Goal: Information Seeking & Learning: Compare options

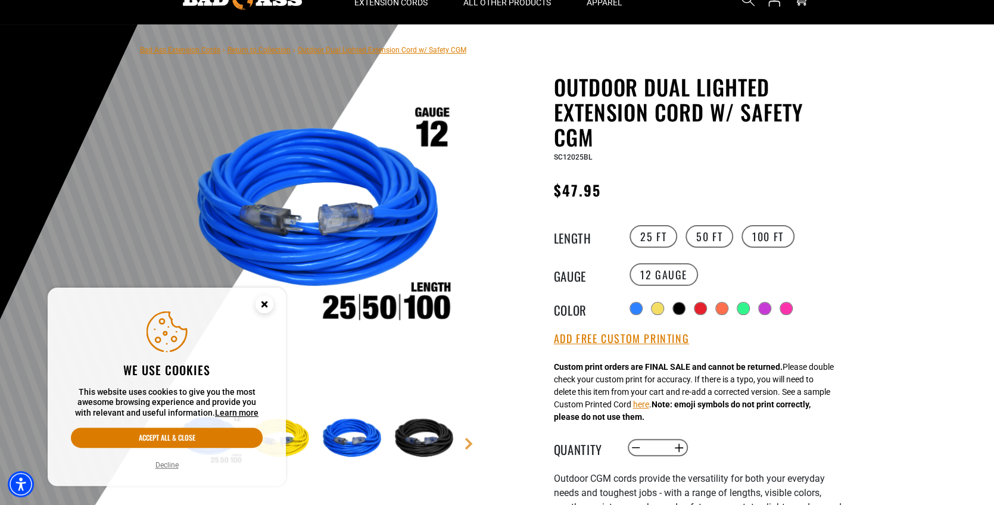
scroll to position [60, 0]
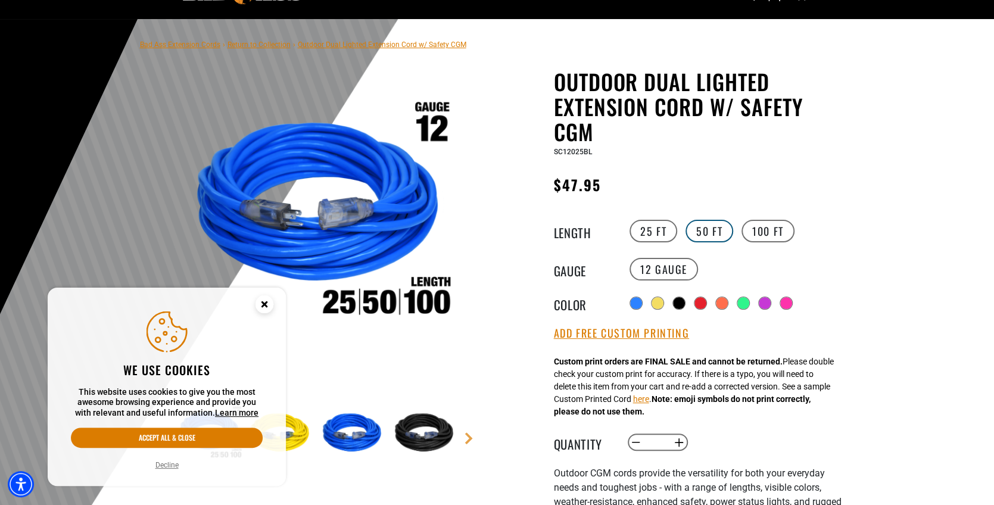
click at [706, 233] on label "50 FT" at bounding box center [710, 231] width 48 height 23
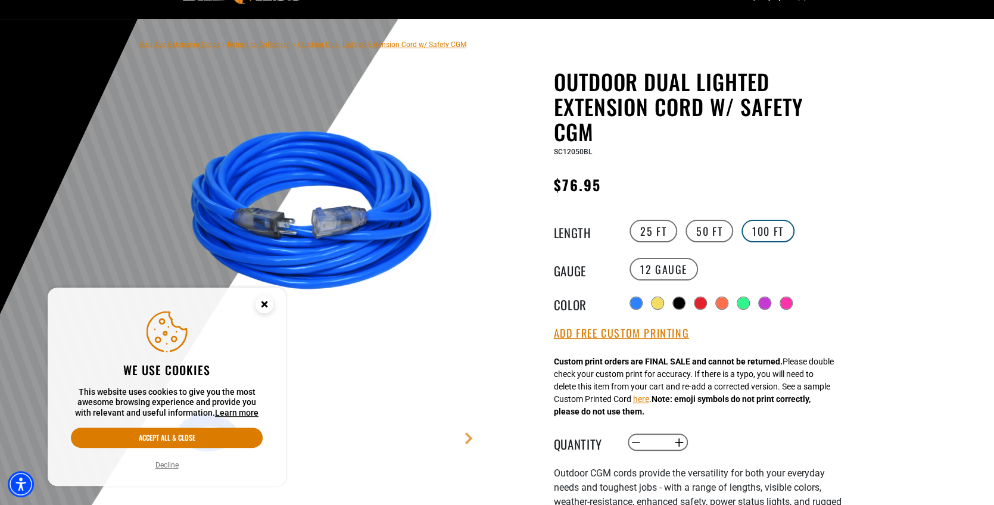
click at [772, 238] on label "100 FT" at bounding box center [768, 231] width 53 height 23
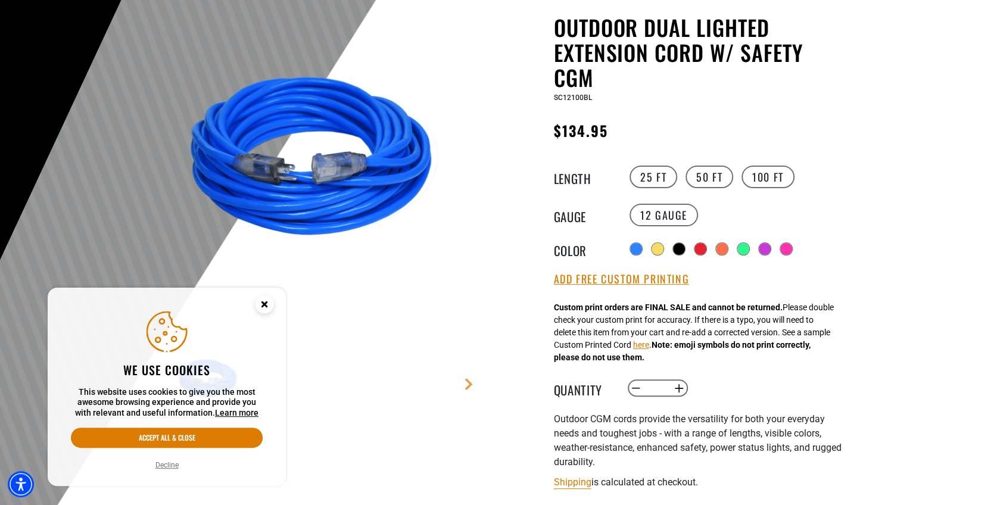
scroll to position [119, 0]
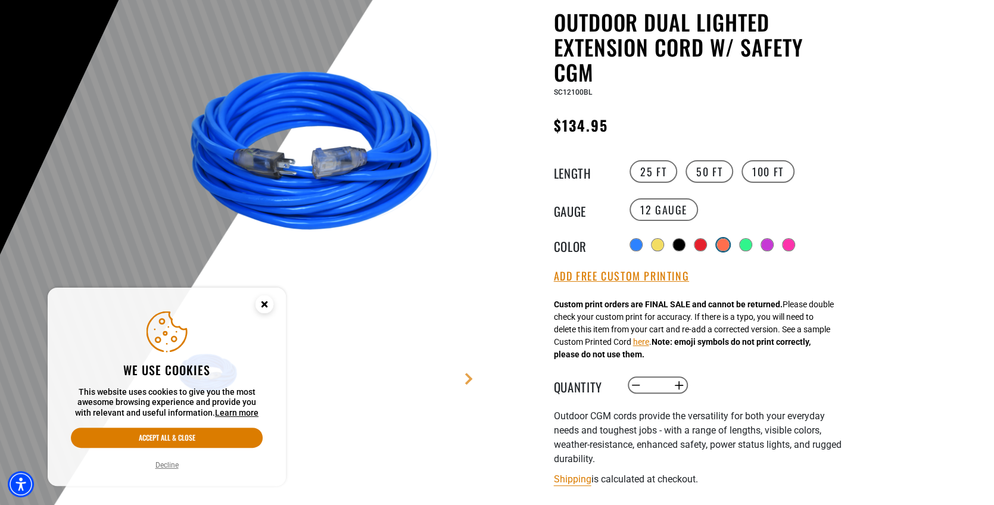
click at [727, 247] on div at bounding box center [723, 245] width 12 height 12
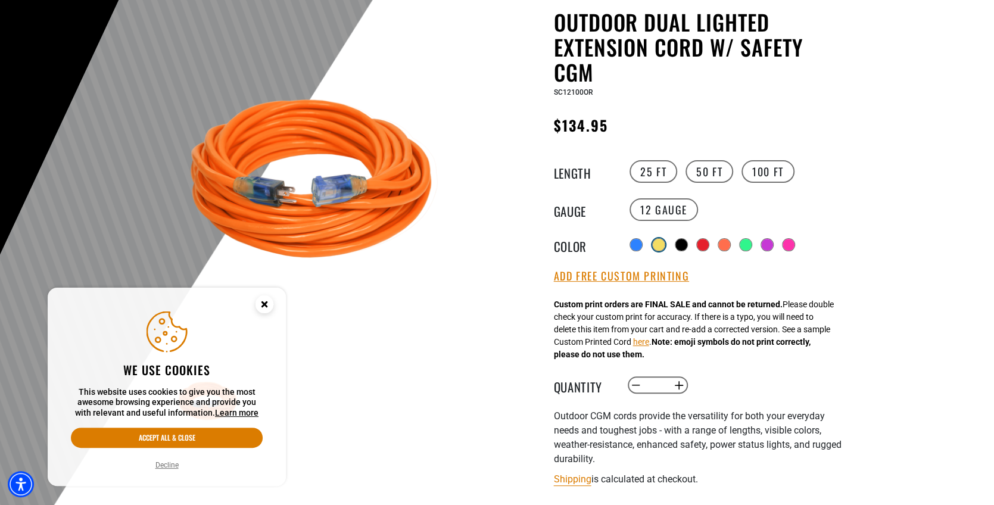
click at [664, 245] on div at bounding box center [658, 244] width 13 height 13
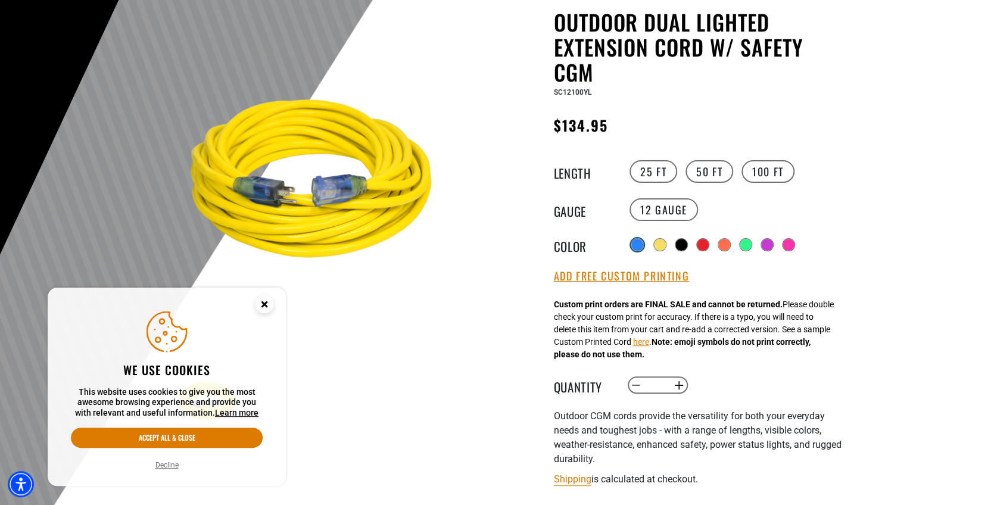
click at [638, 247] on div at bounding box center [637, 245] width 12 height 12
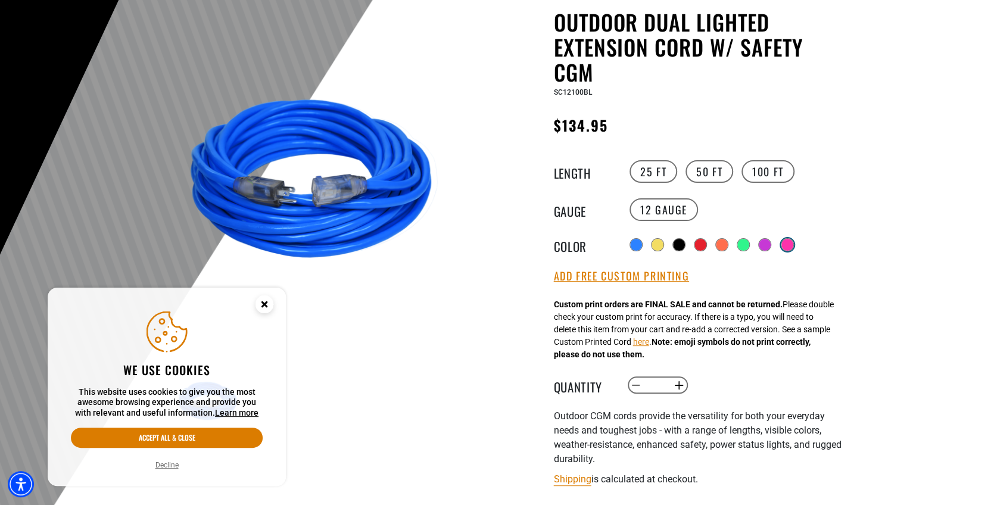
click at [791, 245] on div at bounding box center [787, 245] width 12 height 12
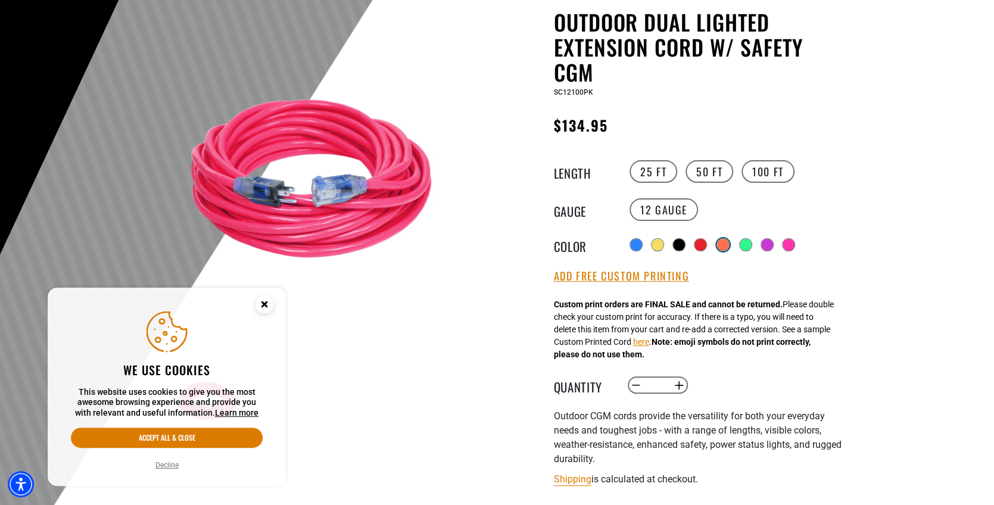
click at [724, 247] on div at bounding box center [723, 245] width 12 height 12
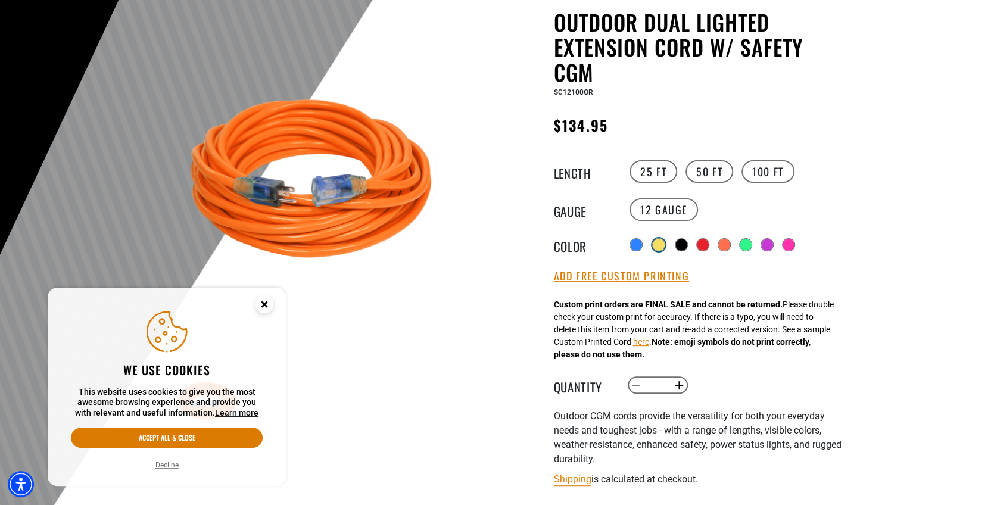
click at [656, 245] on div at bounding box center [659, 245] width 12 height 12
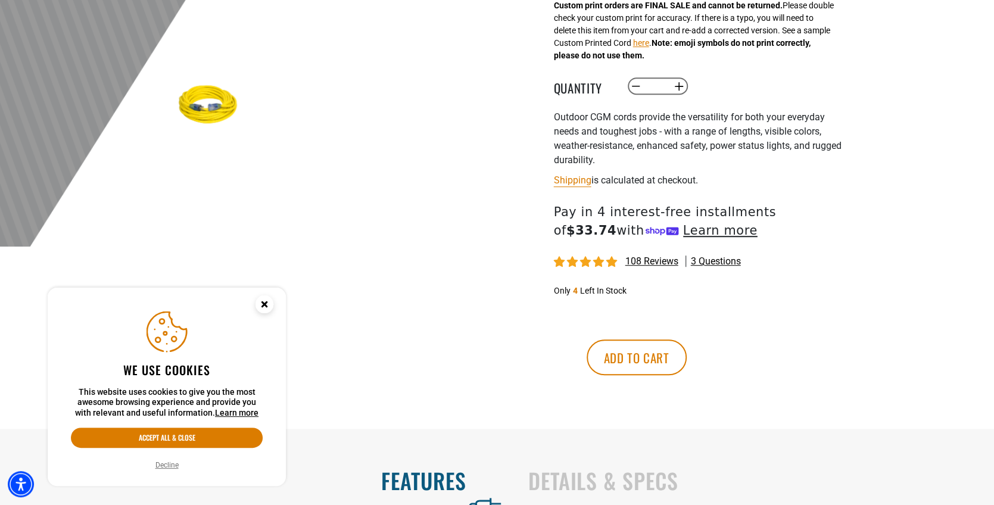
scroll to position [476, 0]
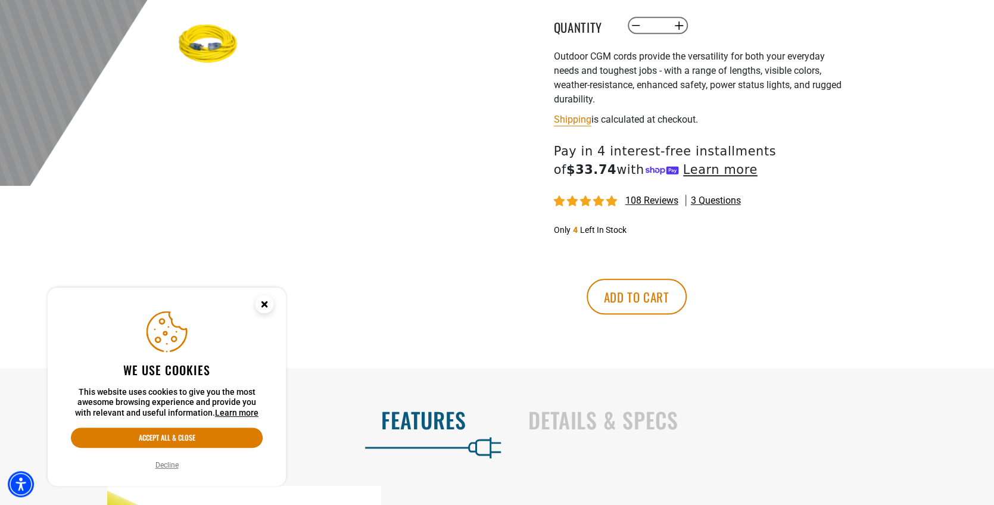
click at [266, 306] on icon "Close this option" at bounding box center [264, 304] width 4 height 4
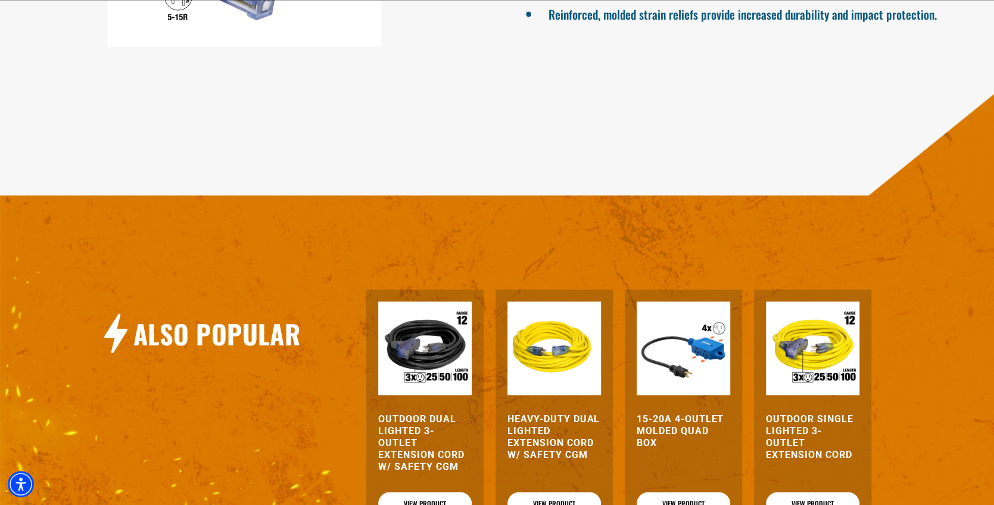
scroll to position [1370, 0]
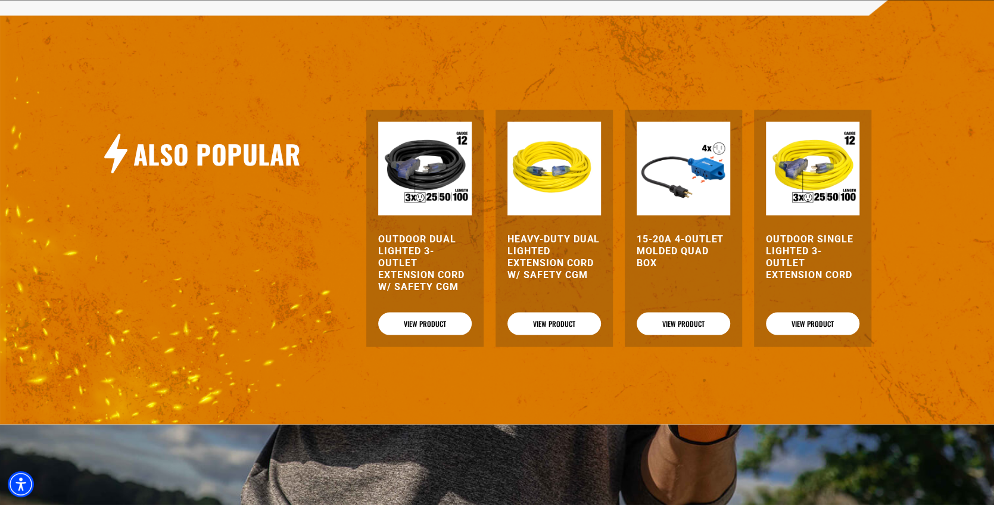
click at [561, 215] on img at bounding box center [554, 169] width 94 height 94
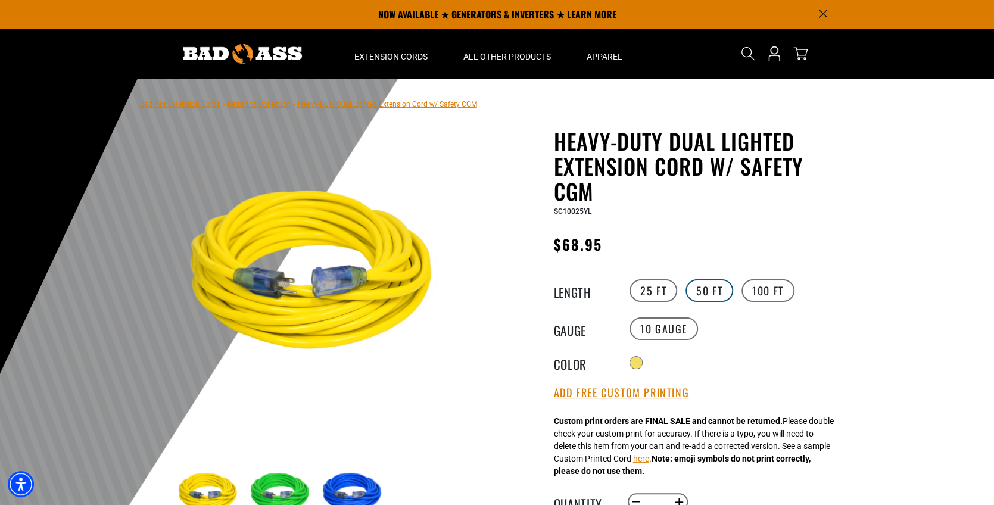
click at [699, 289] on label "50 FT" at bounding box center [710, 290] width 48 height 23
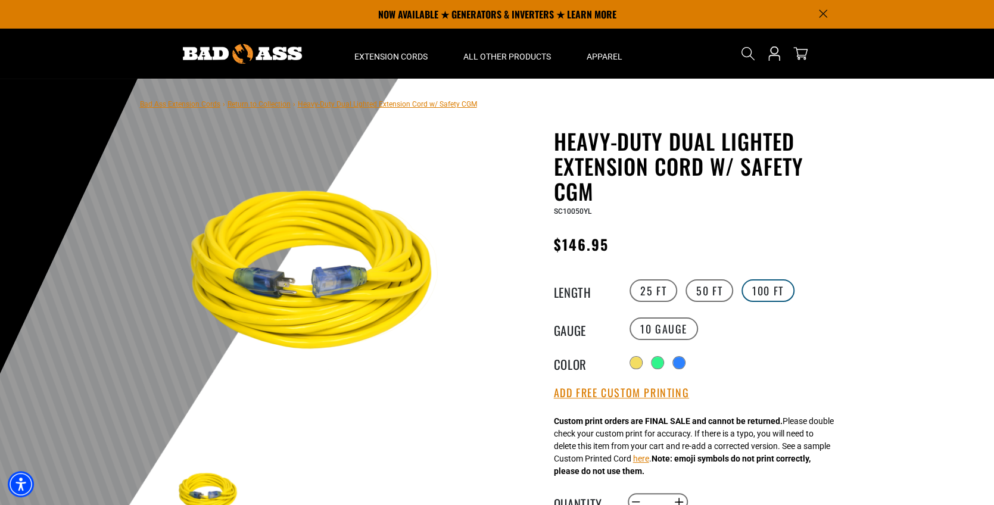
click at [758, 289] on label "100 FT" at bounding box center [768, 290] width 53 height 23
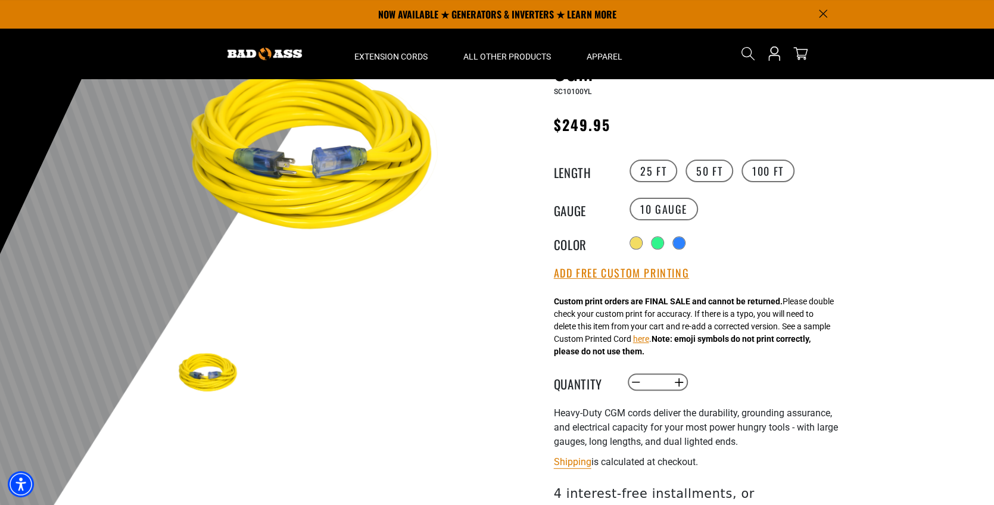
scroll to position [119, 0]
click at [719, 173] on label "50 FT" at bounding box center [710, 171] width 48 height 23
